Goal: Task Accomplishment & Management: Manage account settings

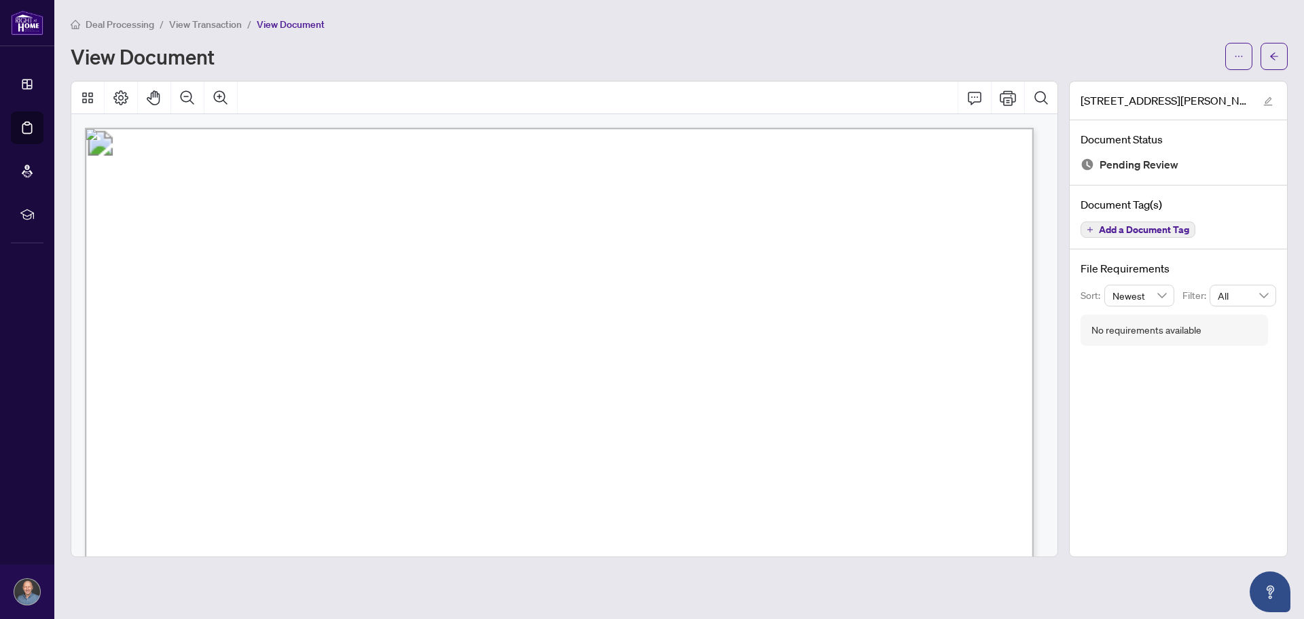
click at [223, 28] on span "View Transaction" at bounding box center [205, 24] width 73 height 12
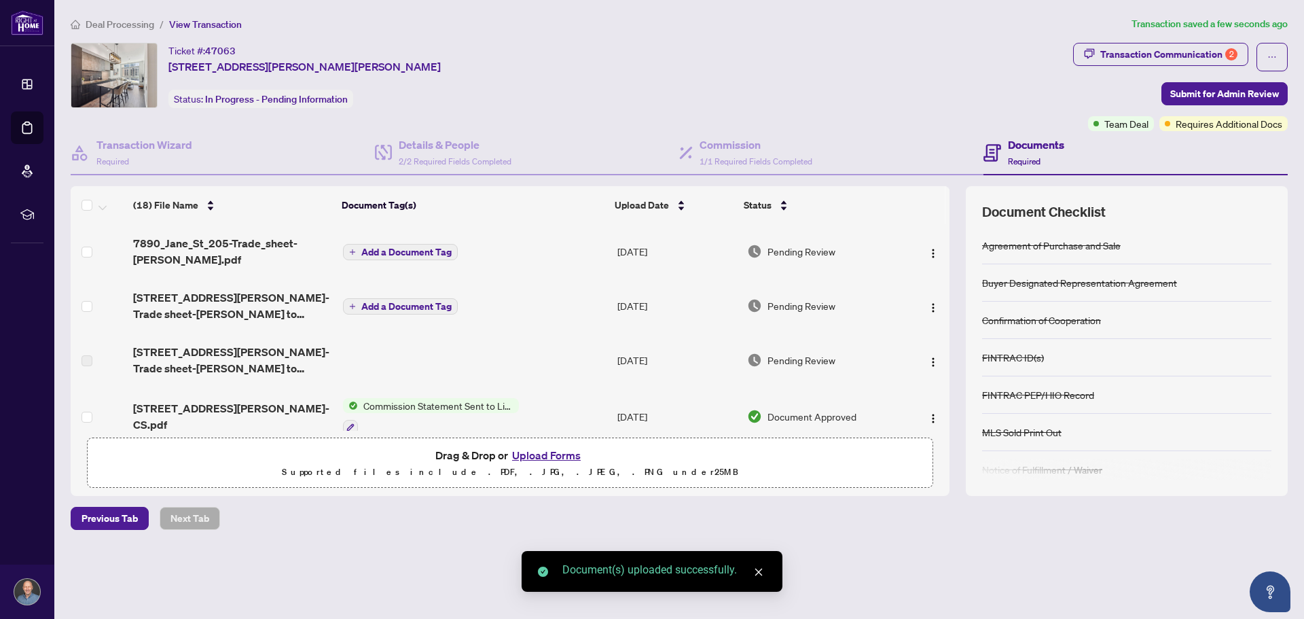
click at [710, 67] on div "Ticket #: 47063 [STREET_ADDRESS][PERSON_NAME][PERSON_NAME] Status: In Progress …" at bounding box center [569, 75] width 997 height 65
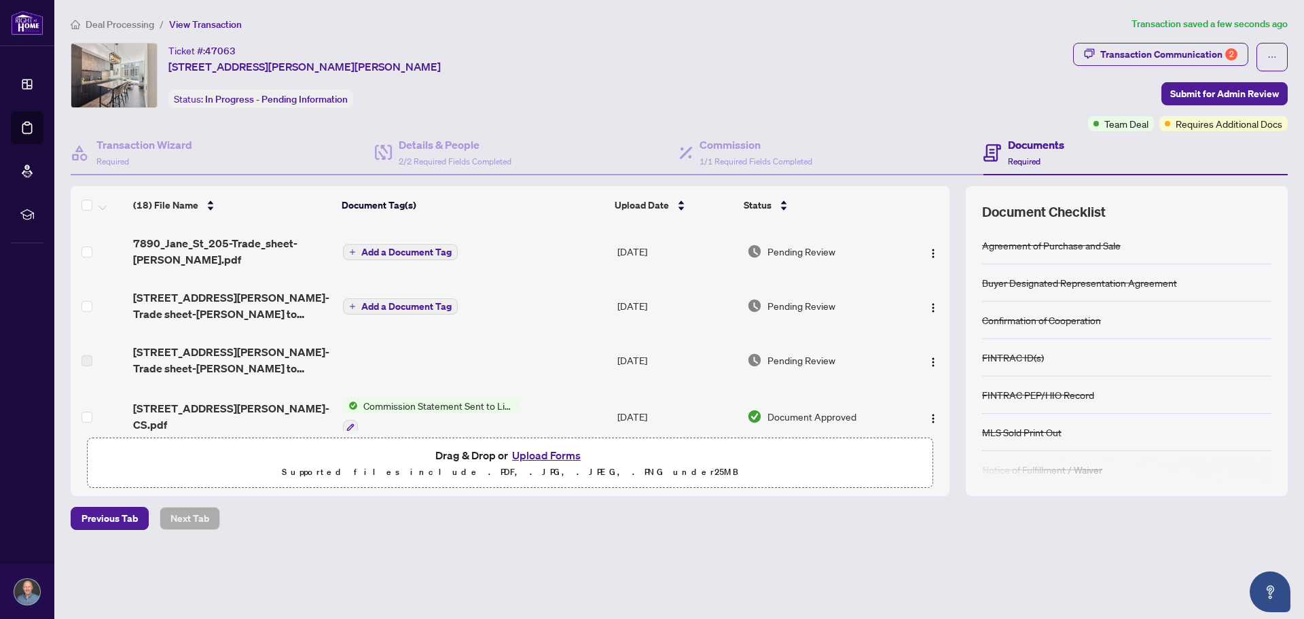
click at [791, 564] on div "Deal Processing / View Transaction Transaction saved a few seconds ago Ticket #…" at bounding box center [679, 296] width 1228 height 561
click at [722, 521] on div "Previous Tab Next Tab" at bounding box center [679, 518] width 1217 height 23
click at [594, 570] on div "Deal Processing / View Transaction Transaction saved a few seconds ago Ticket #…" at bounding box center [679, 296] width 1228 height 561
click at [1228, 52] on div "2" at bounding box center [1231, 54] width 12 height 12
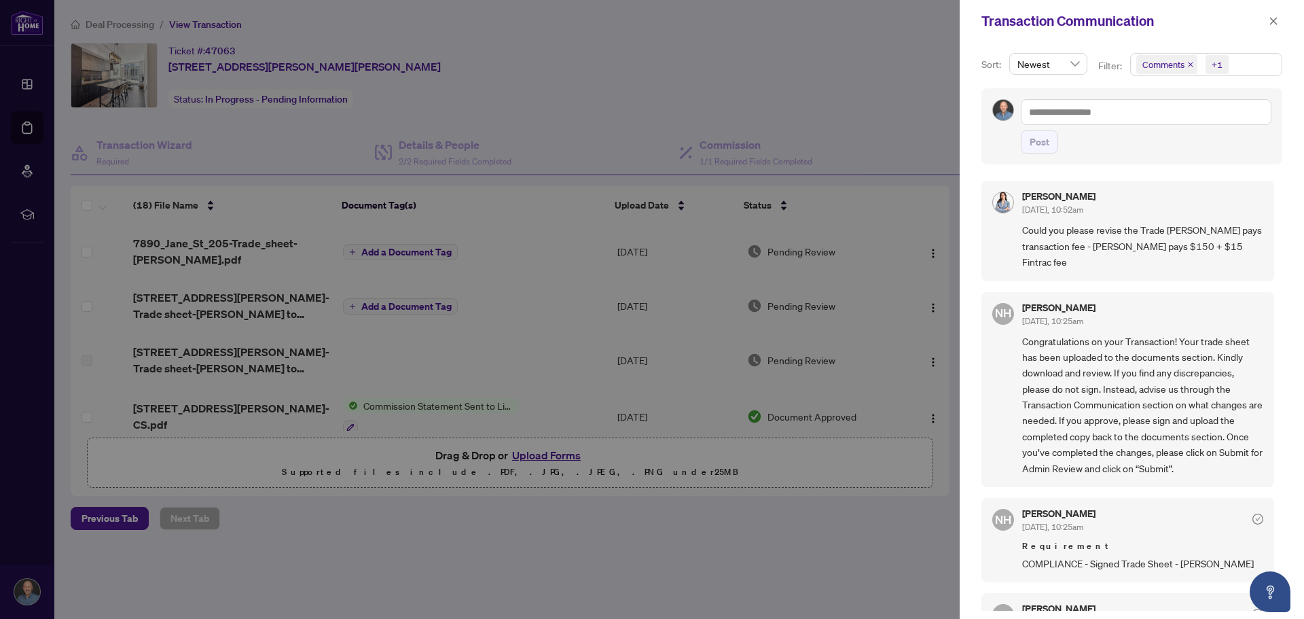
click at [1119, 259] on span "Could you please revise the Trade [PERSON_NAME] pays transaction fee - [PERSON_…" at bounding box center [1142, 246] width 241 height 48
click at [1134, 259] on span "Could you please revise the Trade [PERSON_NAME] pays transaction fee - [PERSON_…" at bounding box center [1142, 246] width 241 height 48
drag, startPoint x: 1125, startPoint y: 260, endPoint x: 1133, endPoint y: 261, distance: 8.3
click at [1125, 261] on span "Could you please revise the Trade [PERSON_NAME] pays transaction fee - [PERSON_…" at bounding box center [1142, 246] width 241 height 48
click at [1144, 261] on span "Could you please revise the Trade [PERSON_NAME] pays transaction fee - [PERSON_…" at bounding box center [1142, 246] width 241 height 48
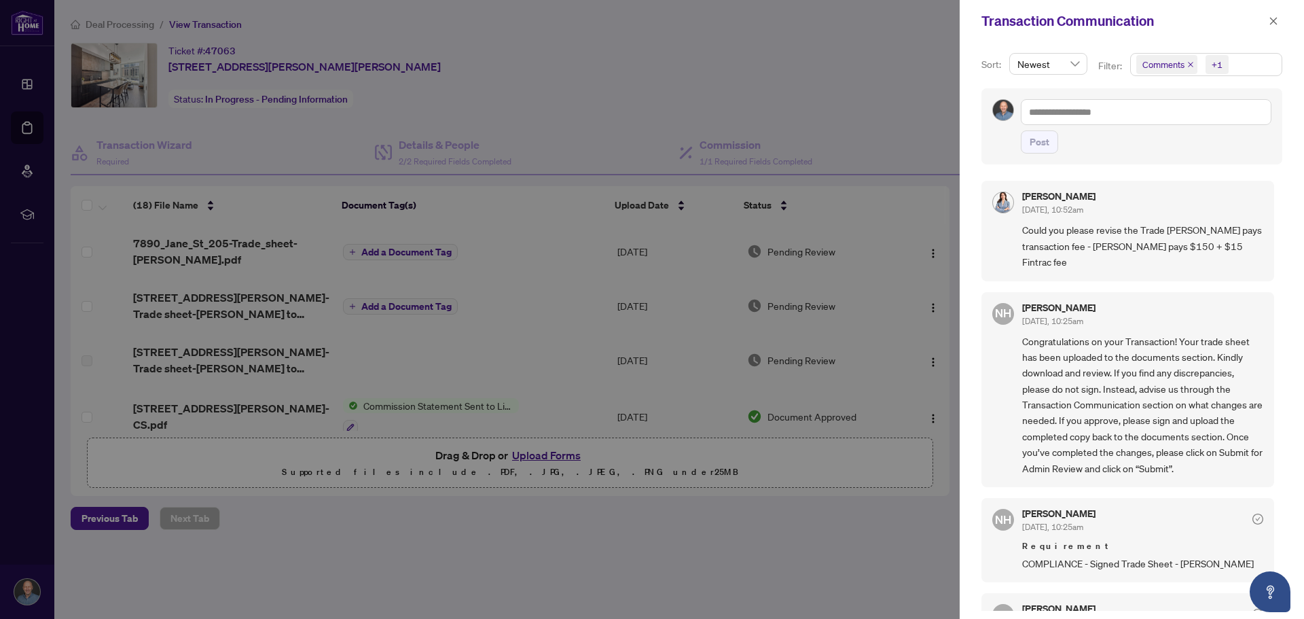
click at [1138, 261] on span "Could you please revise the Trade [PERSON_NAME] pays transaction fee - [PERSON_…" at bounding box center [1142, 246] width 241 height 48
click at [773, 99] on div at bounding box center [652, 309] width 1304 height 619
click at [1268, 16] on button "button" at bounding box center [1273, 21] width 18 height 16
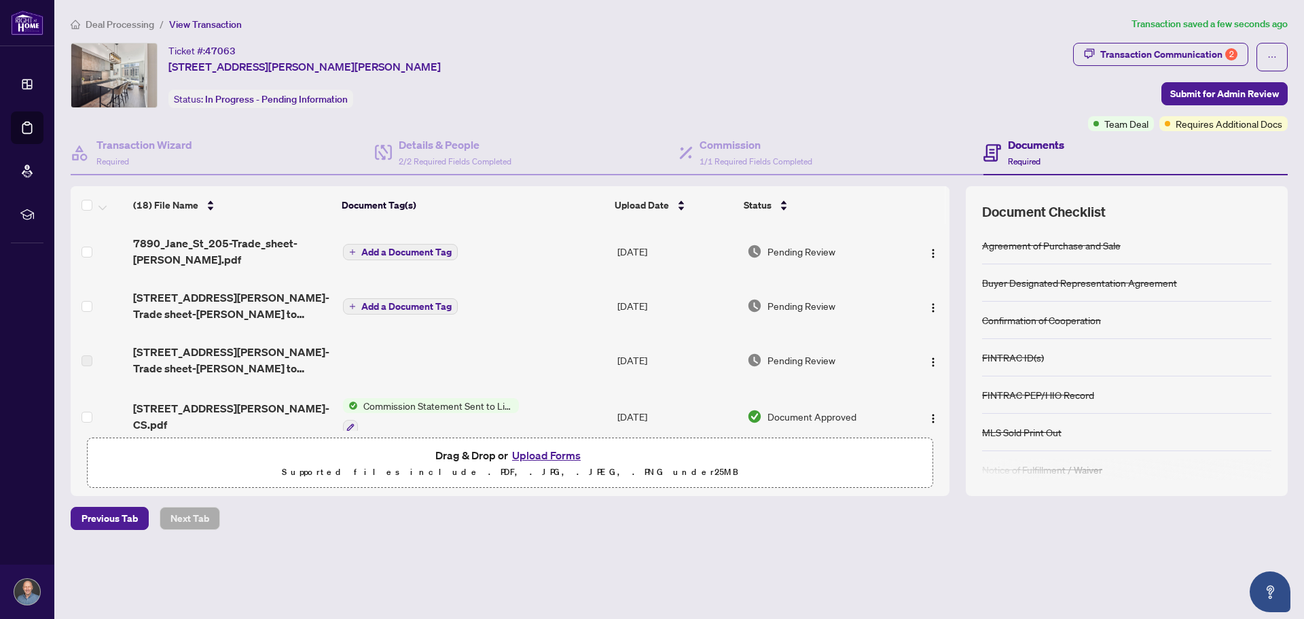
click at [582, 65] on div "Ticket #: 47063 [STREET_ADDRESS][PERSON_NAME][PERSON_NAME] Status: In Progress …" at bounding box center [569, 75] width 997 height 65
click at [1201, 50] on div "Transaction Communication 2" at bounding box center [1168, 54] width 137 height 22
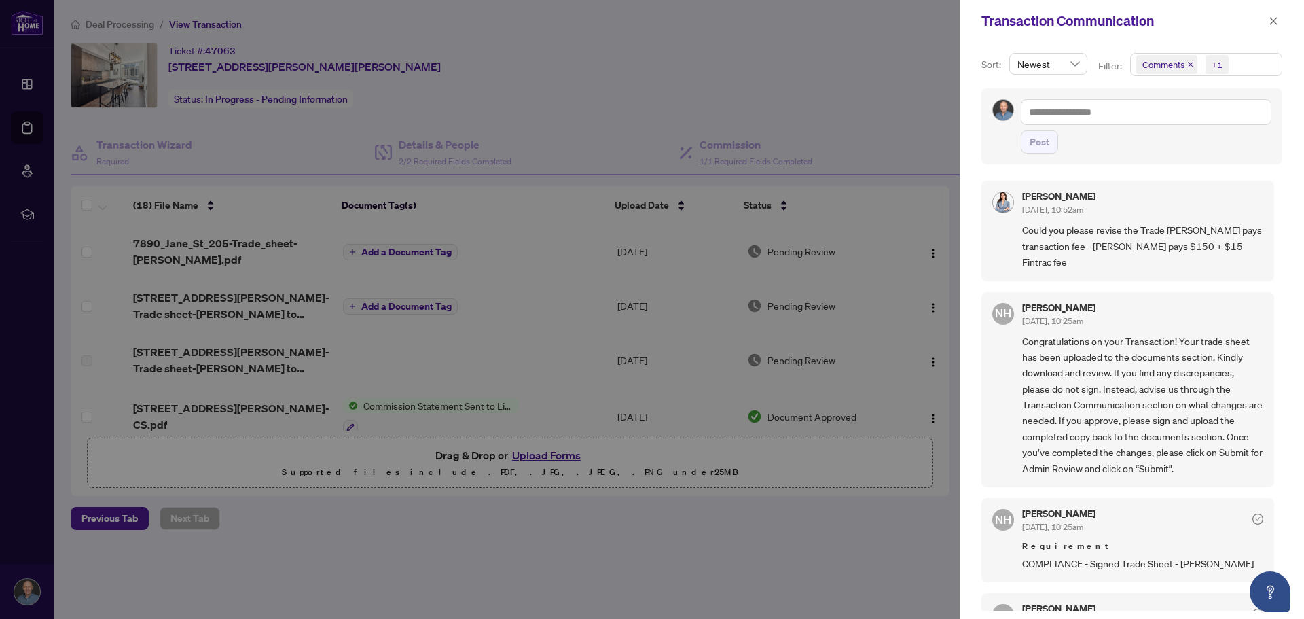
click at [661, 94] on div at bounding box center [652, 309] width 1304 height 619
click at [1275, 16] on icon "close" at bounding box center [1274, 21] width 10 height 10
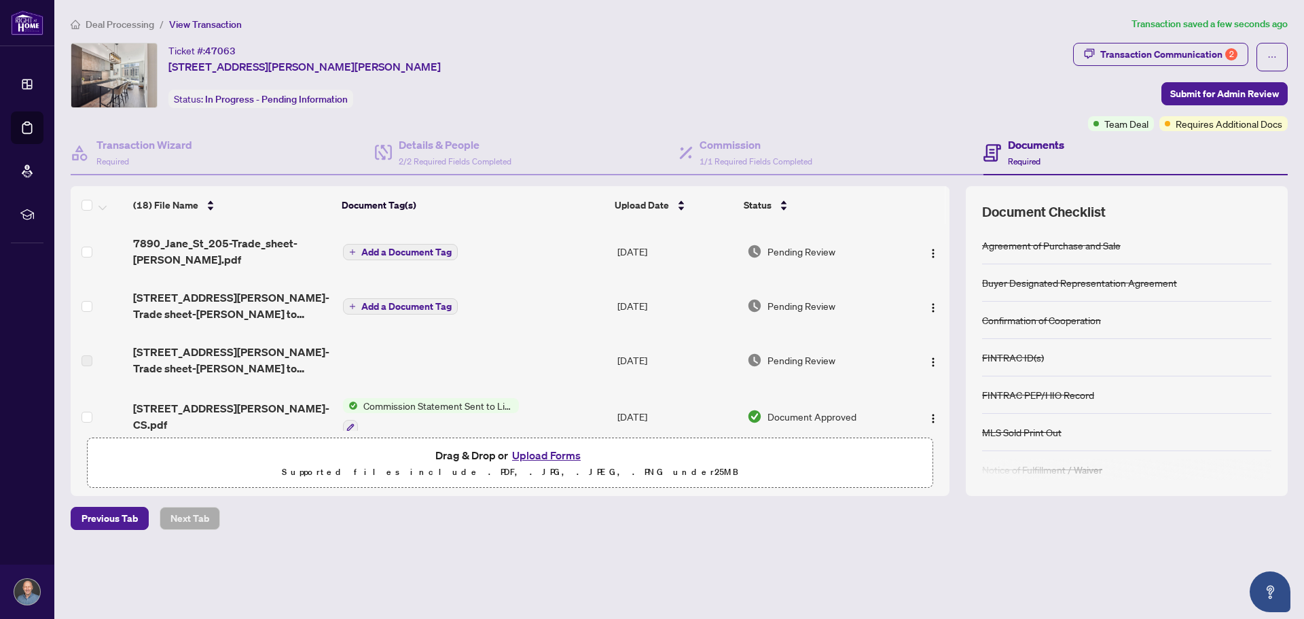
drag, startPoint x: 717, startPoint y: 539, endPoint x: 529, endPoint y: 105, distance: 472.3
click at [717, 539] on div "Deal Processing / View Transaction Transaction saved a few seconds ago Ticket #…" at bounding box center [679, 296] width 1228 height 561
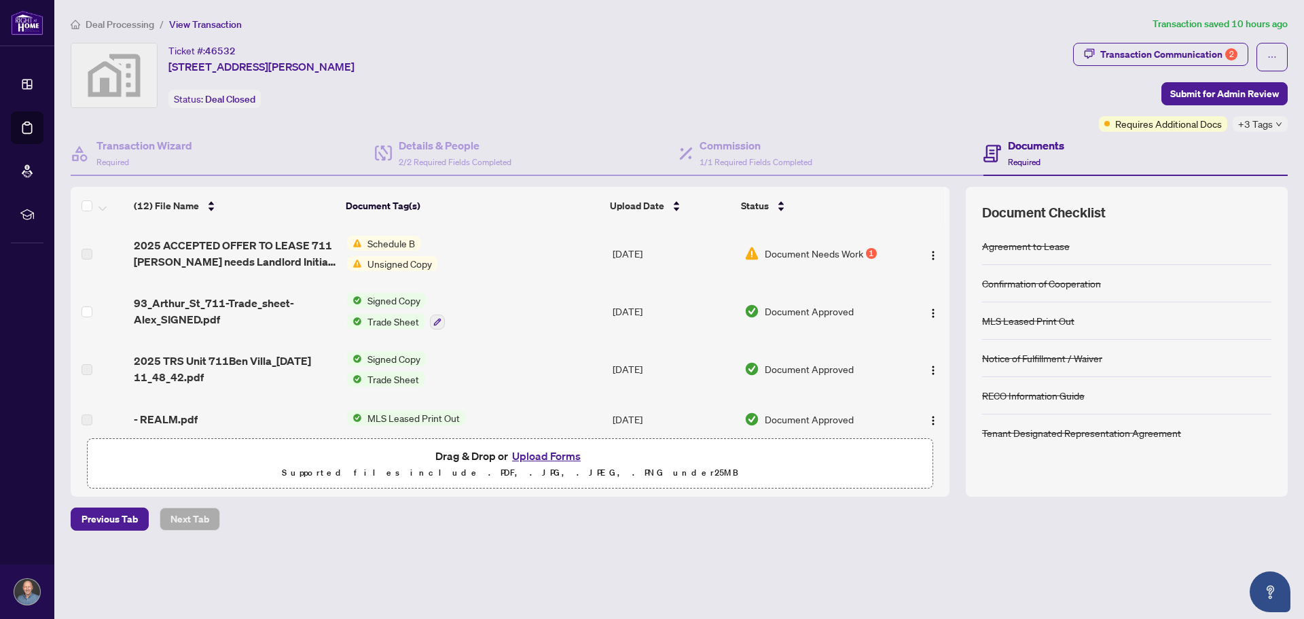
click at [611, 551] on div "Deal Processing / View Transaction Transaction saved 10 hours ago Ticket #: 465…" at bounding box center [679, 297] width 1228 height 562
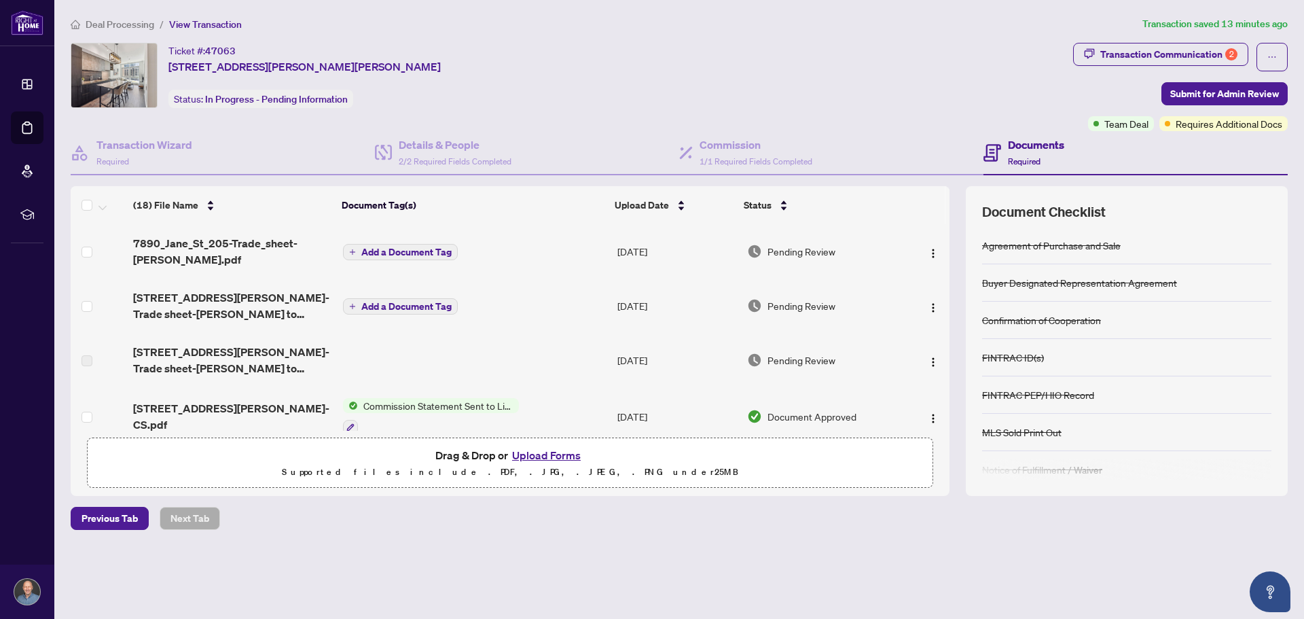
click at [632, 60] on div "Ticket #: 47063 [STREET_ADDRESS][PERSON_NAME][PERSON_NAME] Status: In Progress …" at bounding box center [569, 75] width 997 height 65
